Goal: Find specific page/section: Find specific page/section

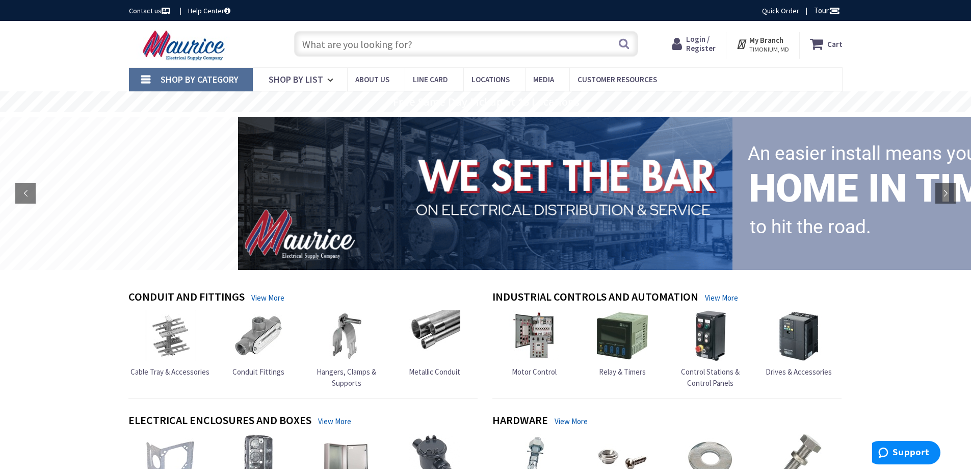
click at [386, 50] on input "text" at bounding box center [466, 43] width 344 height 25
paste input "XT1ENCL125S"
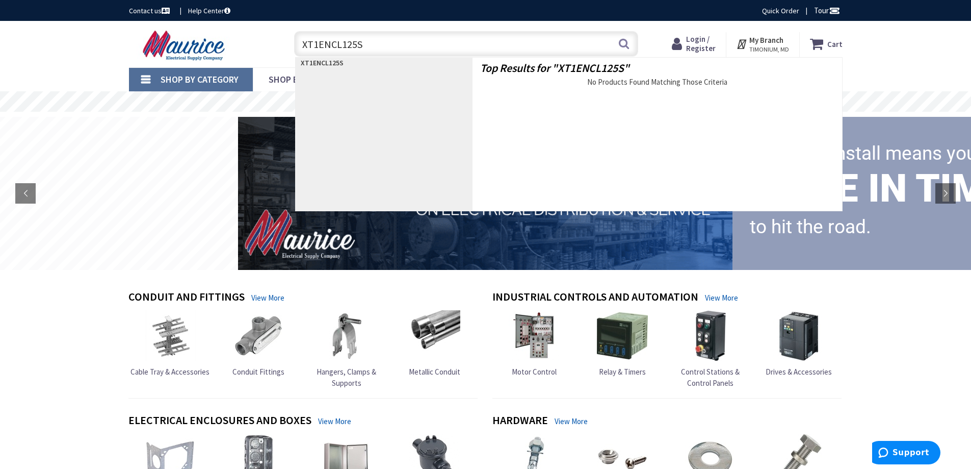
click at [316, 44] on input "XT1ENCL125S" at bounding box center [466, 43] width 344 height 25
type input "XT2ENCL125S"
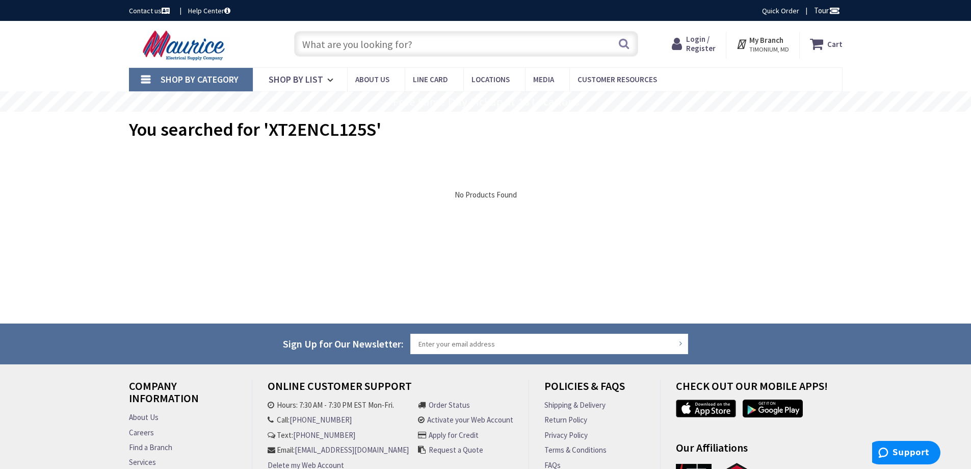
click at [423, 48] on input "text" at bounding box center [466, 43] width 344 height 25
click at [302, 84] on span "Shop By List" at bounding box center [296, 79] width 55 height 12
click at [318, 81] on span "Shop By List" at bounding box center [296, 79] width 55 height 12
click at [212, 75] on span "Shop By Category" at bounding box center [200, 79] width 78 height 12
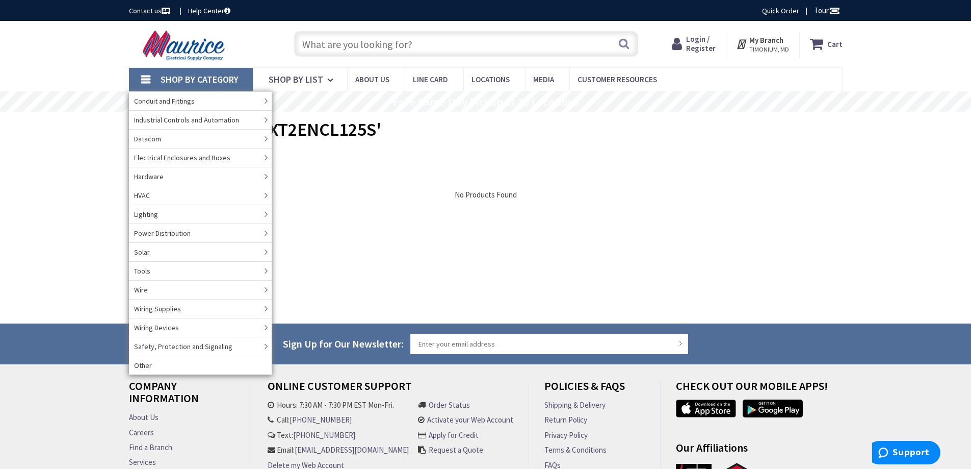
click at [212, 75] on span "Shop By Category" at bounding box center [200, 79] width 78 height 12
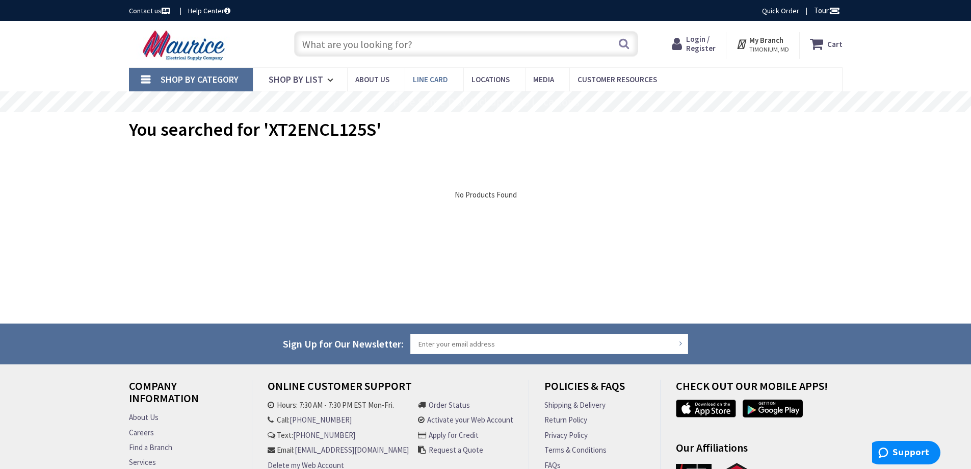
click at [437, 80] on span "Line Card" at bounding box center [430, 79] width 35 height 10
